Goal: Information Seeking & Learning: Learn about a topic

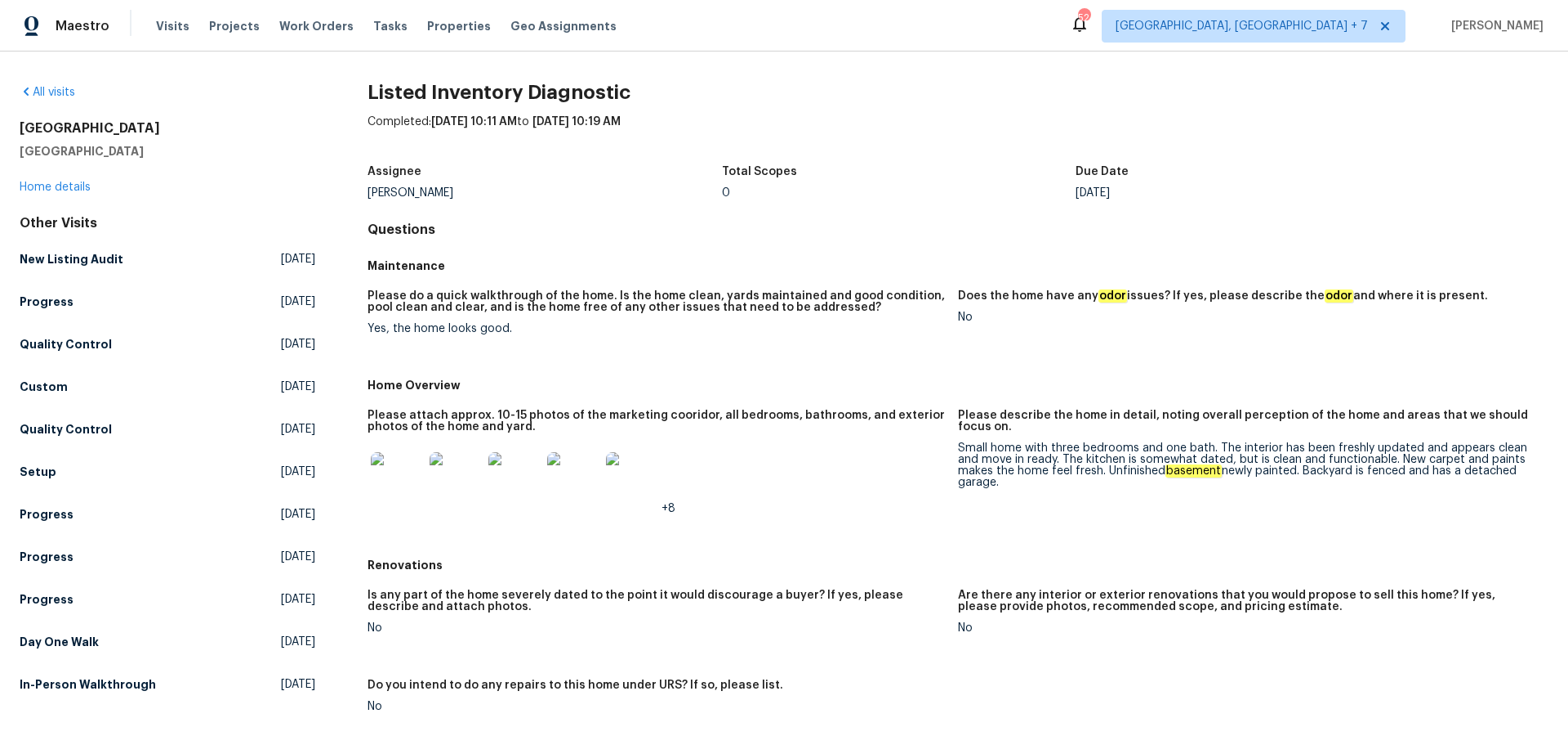
click at [382, 465] on img at bounding box center [397, 479] width 52 height 52
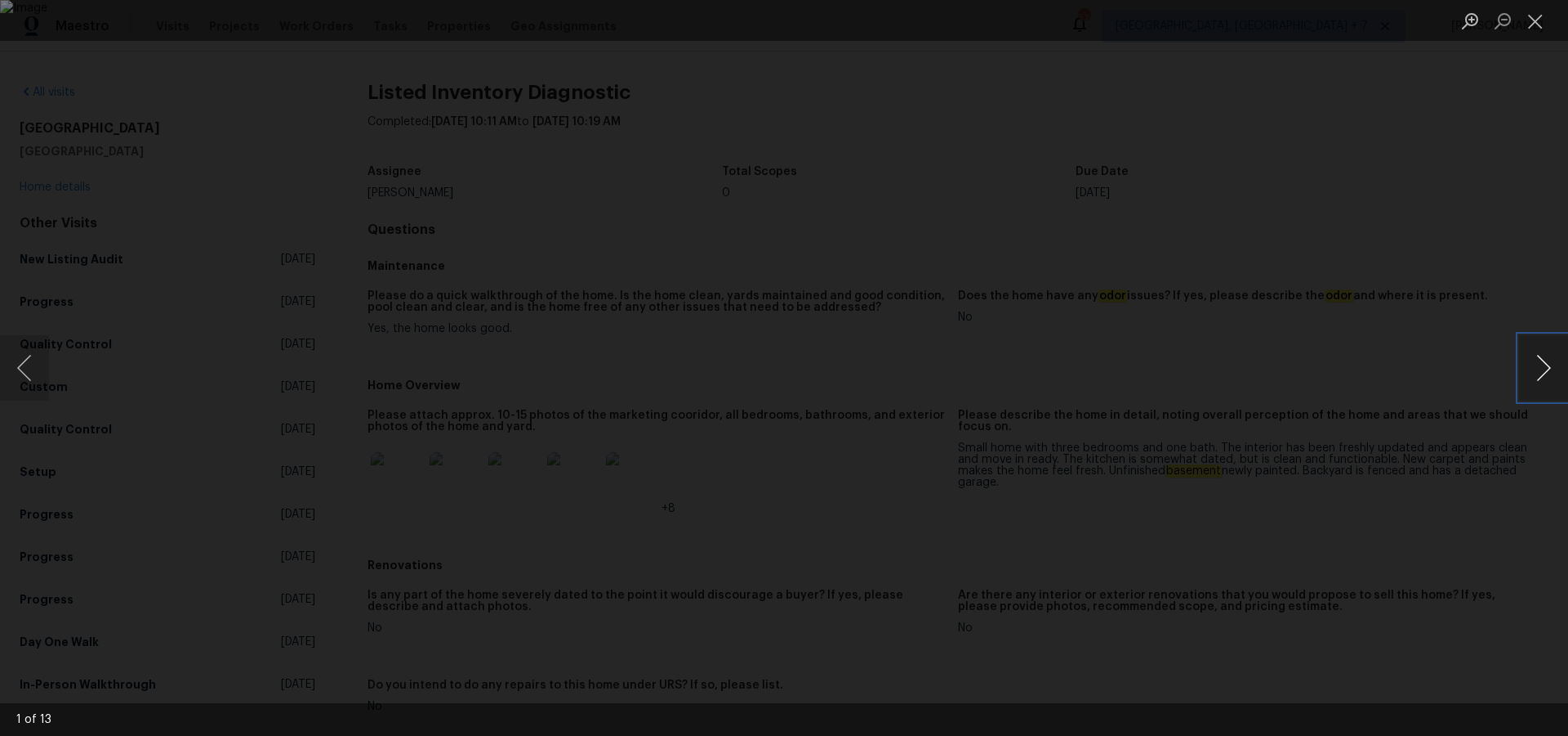
click at [1544, 363] on button "Next image" at bounding box center [1544, 368] width 49 height 65
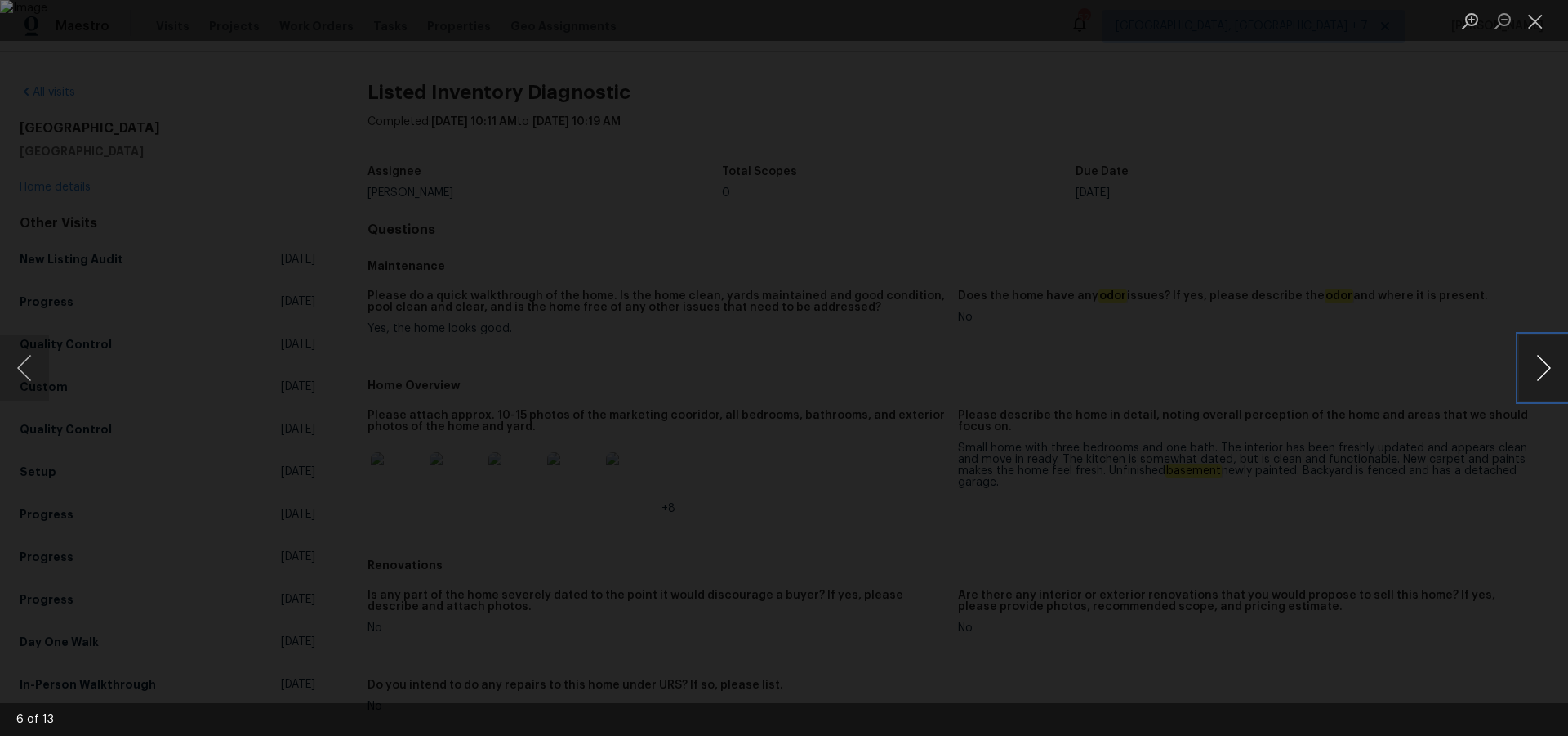
click at [1544, 363] on button "Next image" at bounding box center [1544, 368] width 49 height 65
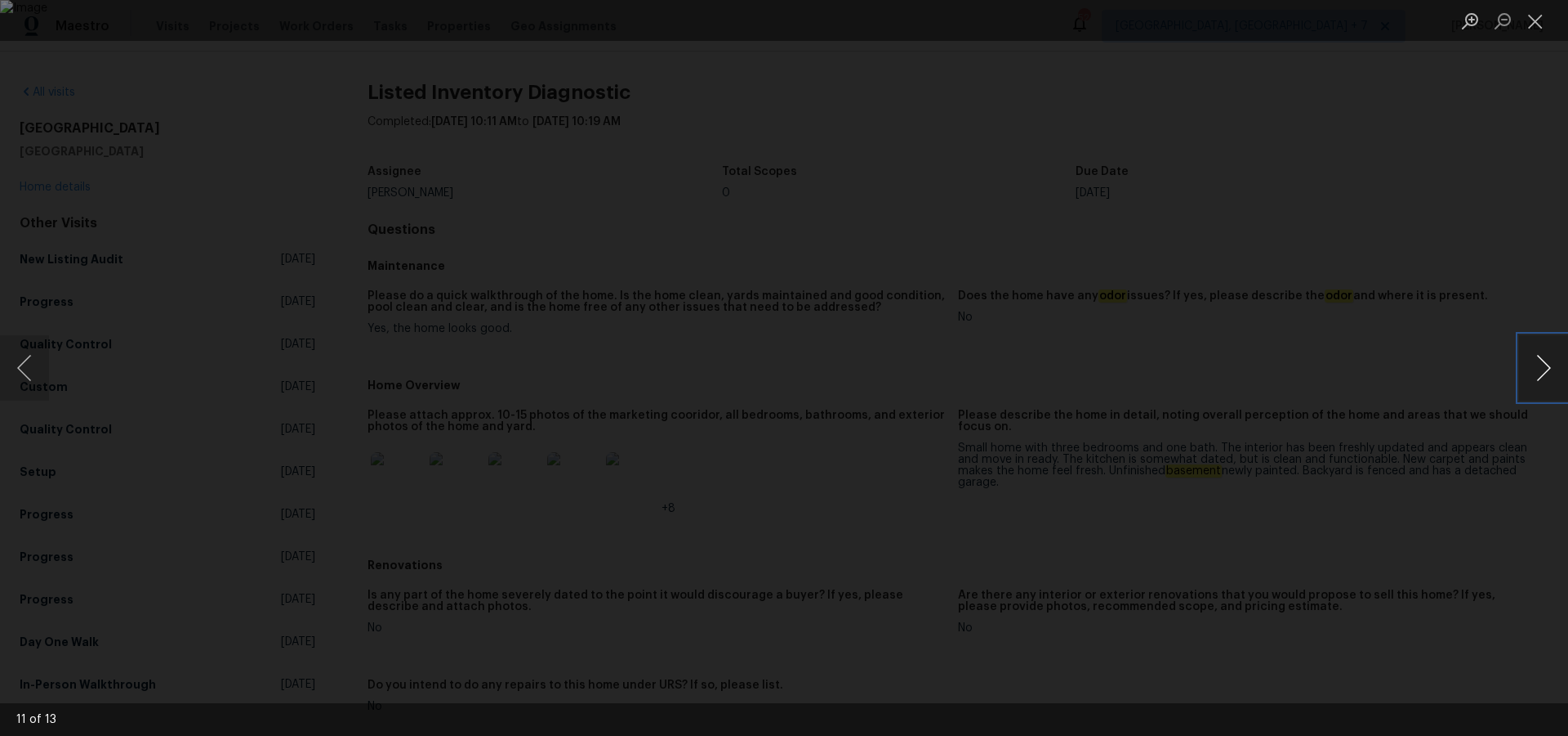
click at [1544, 363] on button "Next image" at bounding box center [1544, 368] width 49 height 65
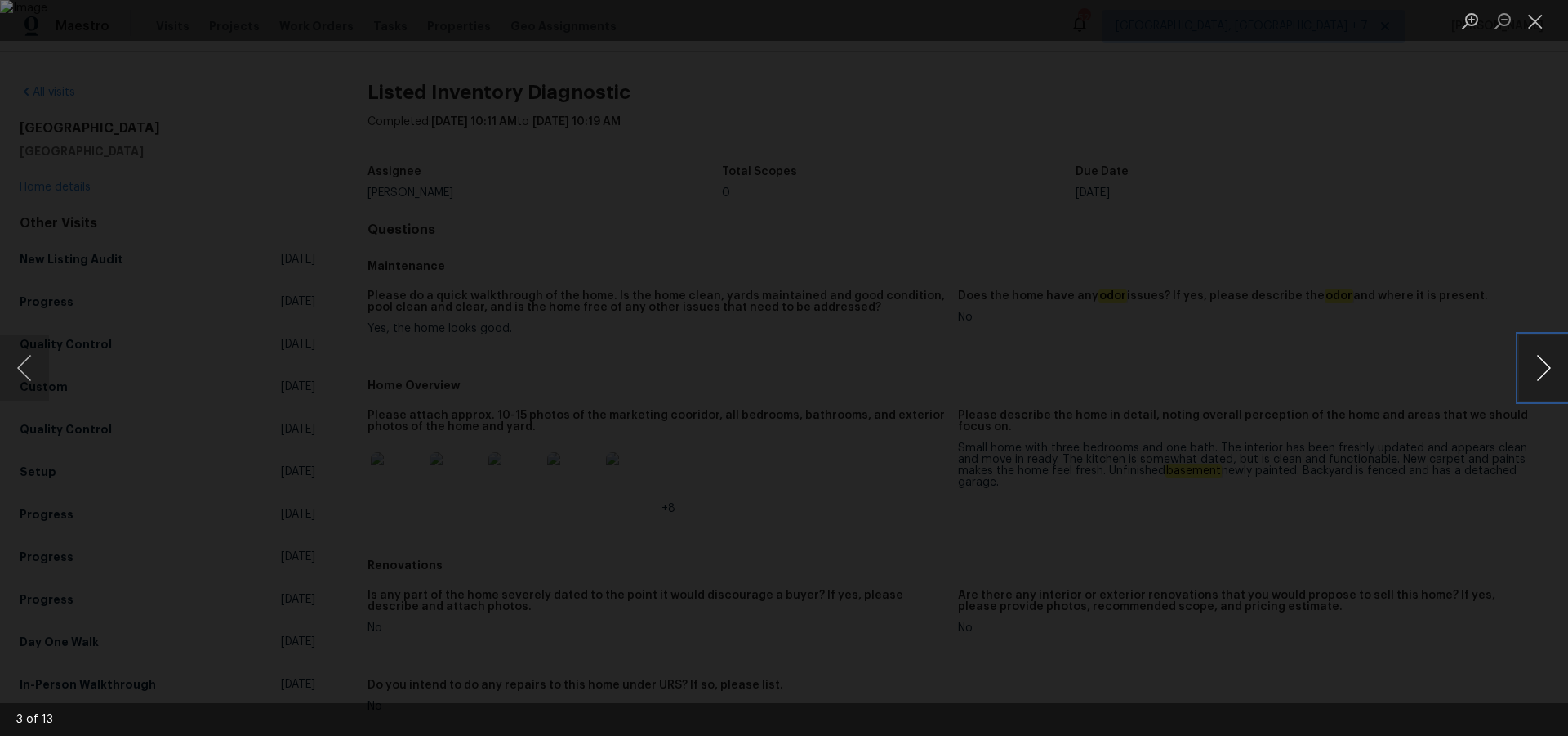
click at [1544, 363] on button "Next image" at bounding box center [1544, 368] width 49 height 65
click at [1534, 25] on button "Close lightbox" at bounding box center [1535, 21] width 33 height 29
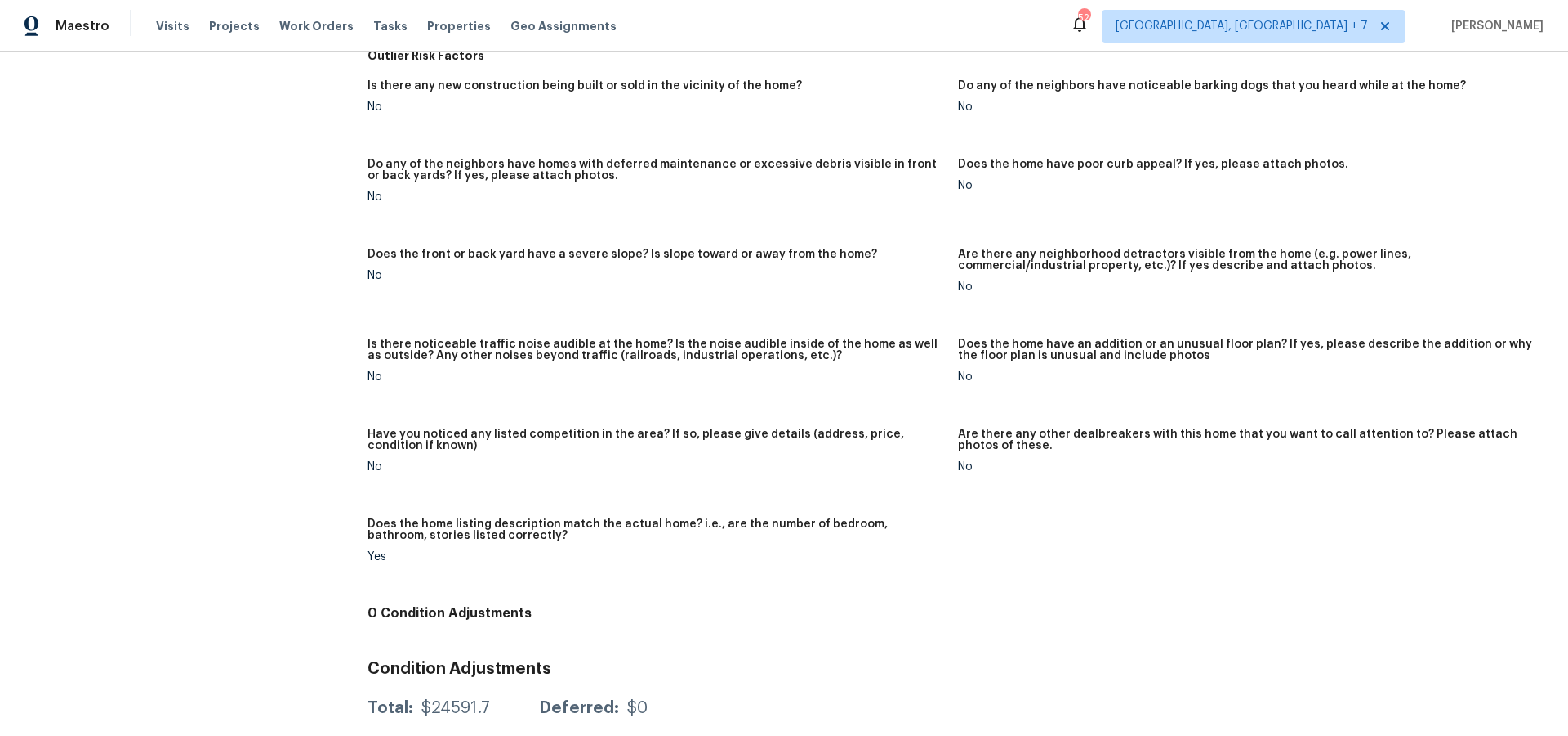
scroll to position [738, 0]
